Goal: Task Accomplishment & Management: Manage account settings

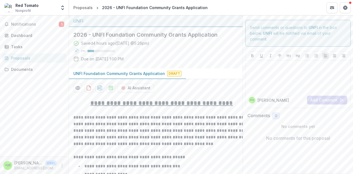
scroll to position [345, 0]
click at [48, 25] on span "Notifications" at bounding box center [35, 24] width 48 height 5
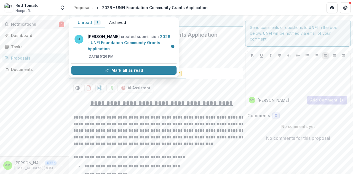
click at [48, 25] on span "Notifications" at bounding box center [35, 24] width 48 height 5
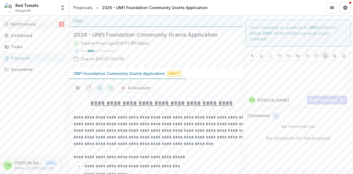
click at [46, 25] on span "Notifications" at bounding box center [35, 24] width 48 height 5
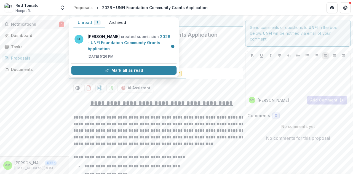
drag, startPoint x: 46, startPoint y: 25, endPoint x: 47, endPoint y: 89, distance: 64.3
click at [47, 89] on div "Notifications 1 Unread 1 Archived KC [PERSON_NAME] created submission 2026 - UN…" at bounding box center [34, 85] width 69 height 141
